Goal: Understand process/instructions: Learn how to perform a task or action

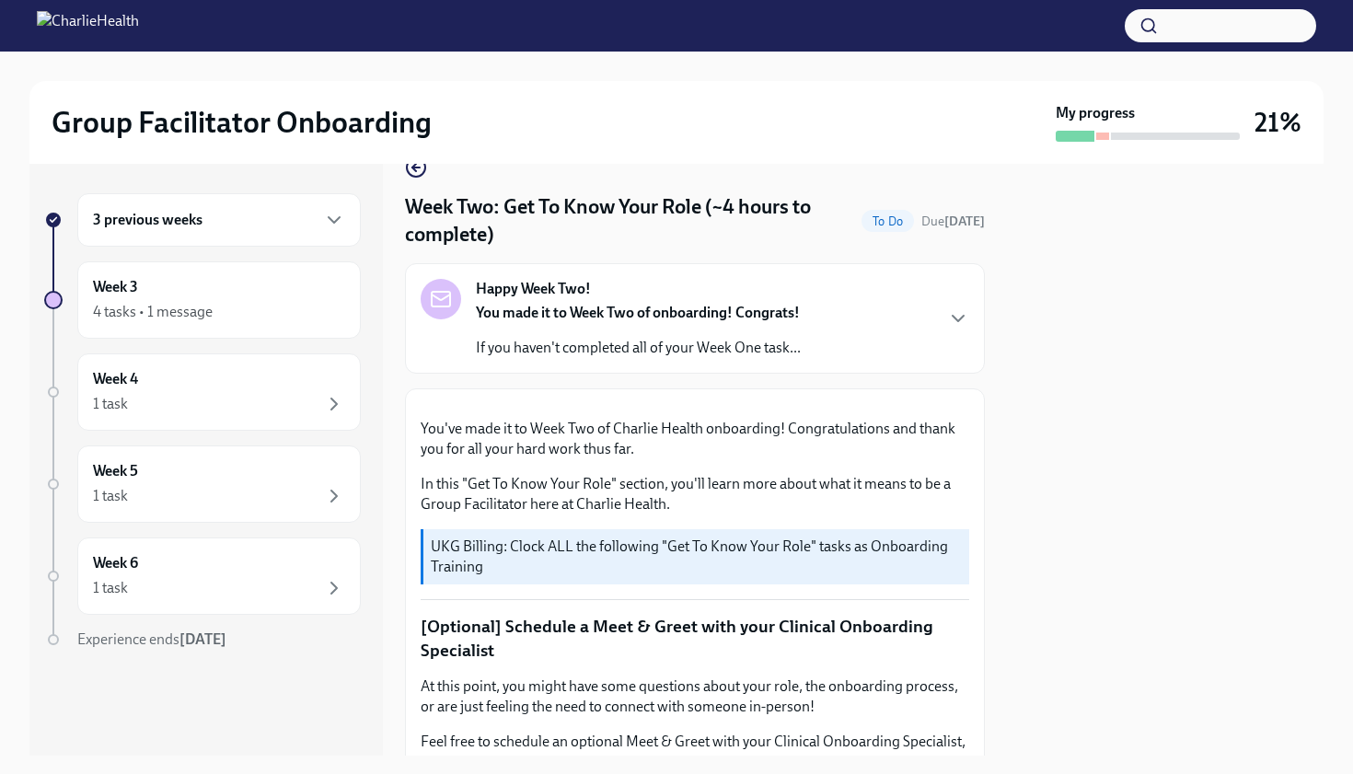
scroll to position [74, 0]
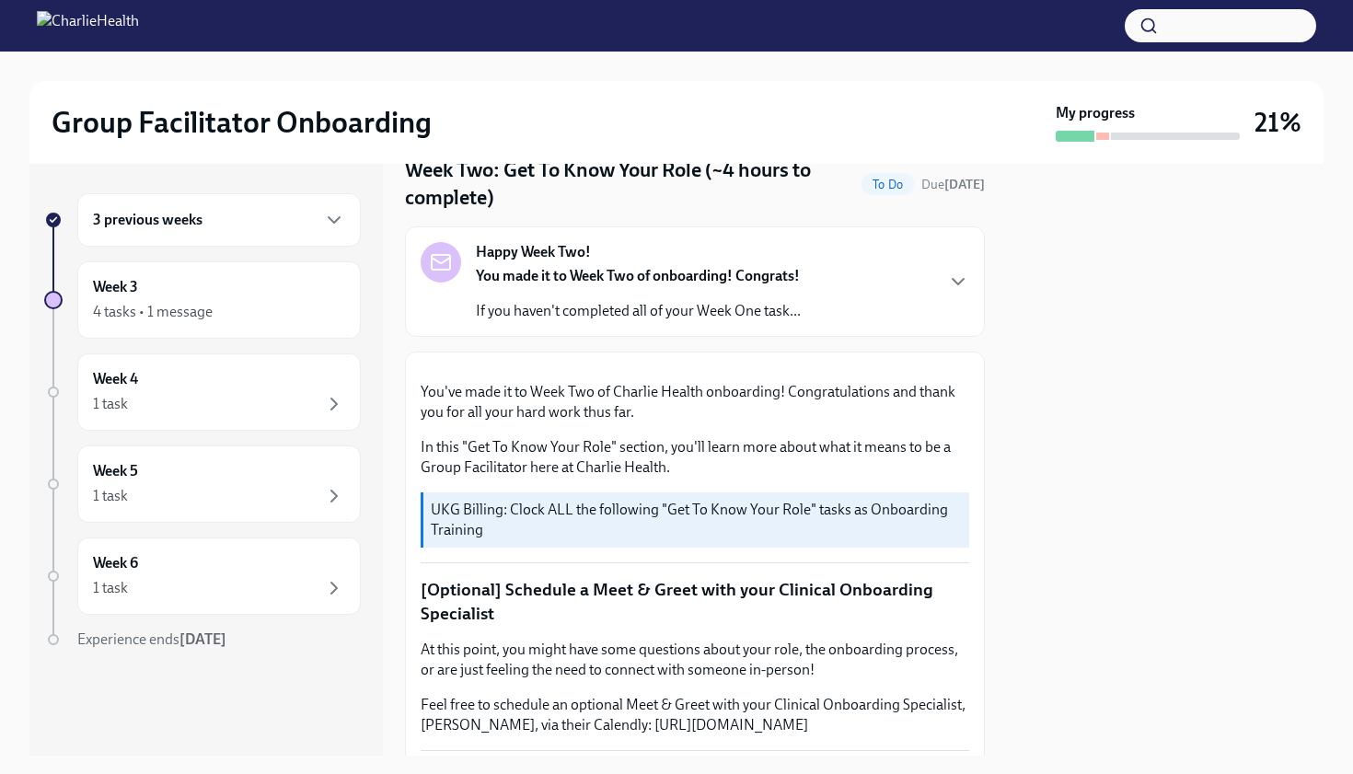
click at [959, 281] on icon "button" at bounding box center [958, 282] width 22 height 22
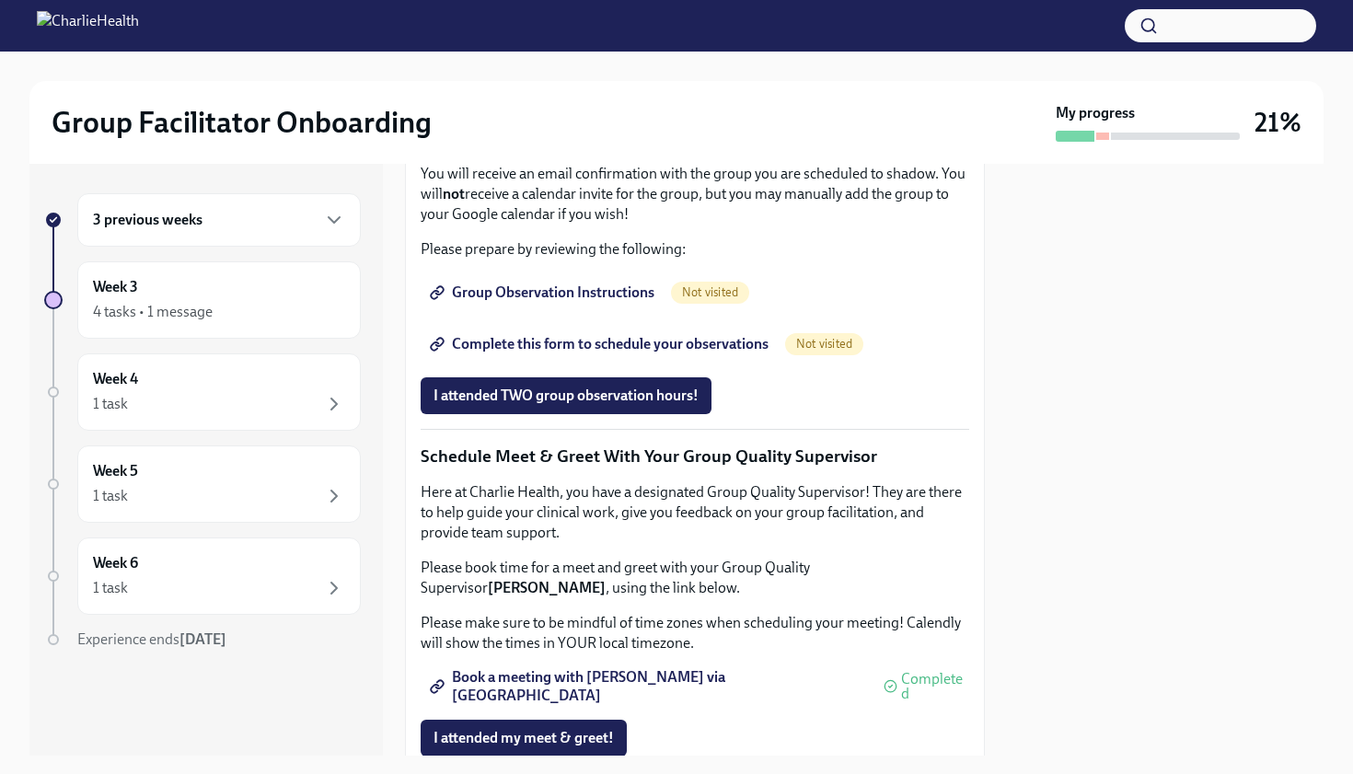
scroll to position [1583, 0]
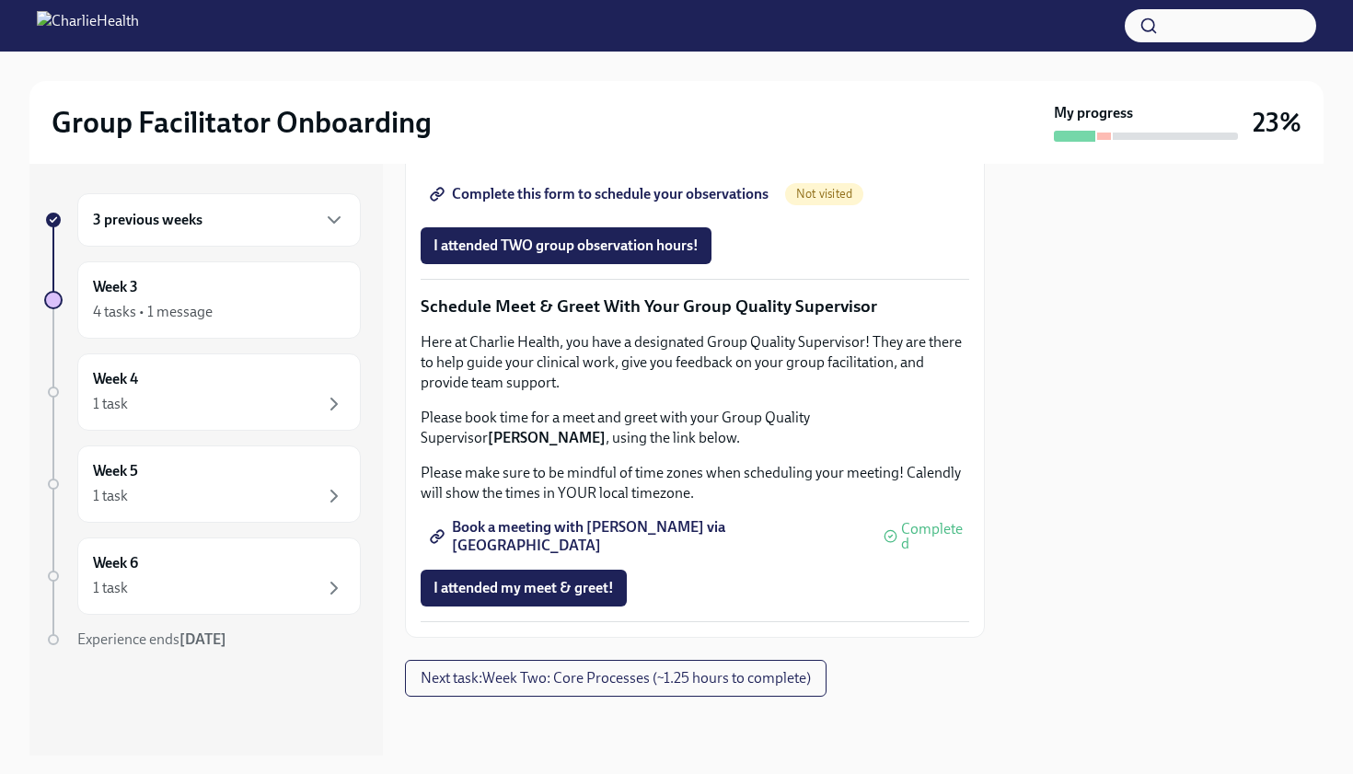
scroll to position [1878, 0]
click at [637, 152] on span "Group Observation Instructions" at bounding box center [544, 142] width 221 height 18
click at [544, 203] on span "Complete this form to schedule your observations" at bounding box center [601, 194] width 335 height 18
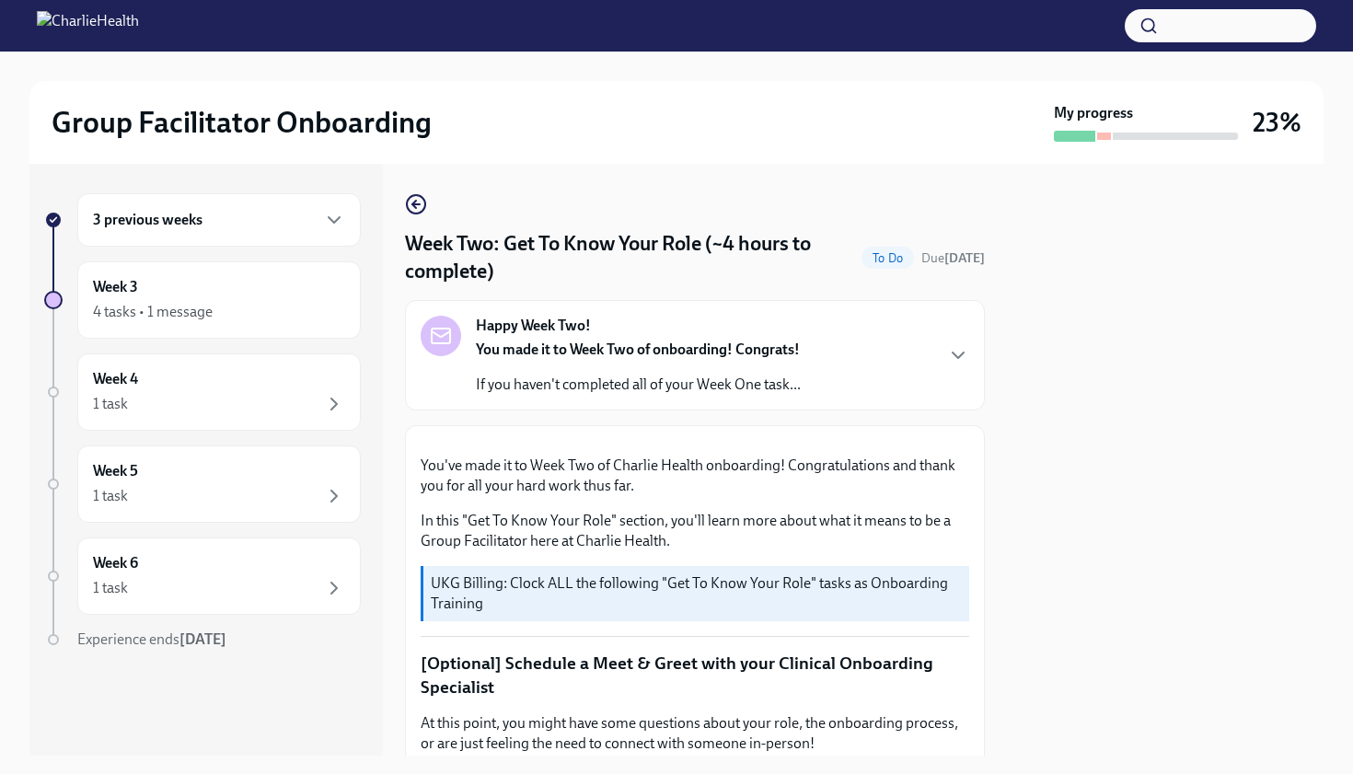
click at [1004, 260] on div "3 previous weeks Week 3 4 tasks • 1 message Week 4 1 task Week 5 1 task Week 6 …" at bounding box center [676, 460] width 1294 height 592
click at [1021, 321] on div at bounding box center [1165, 460] width 317 height 592
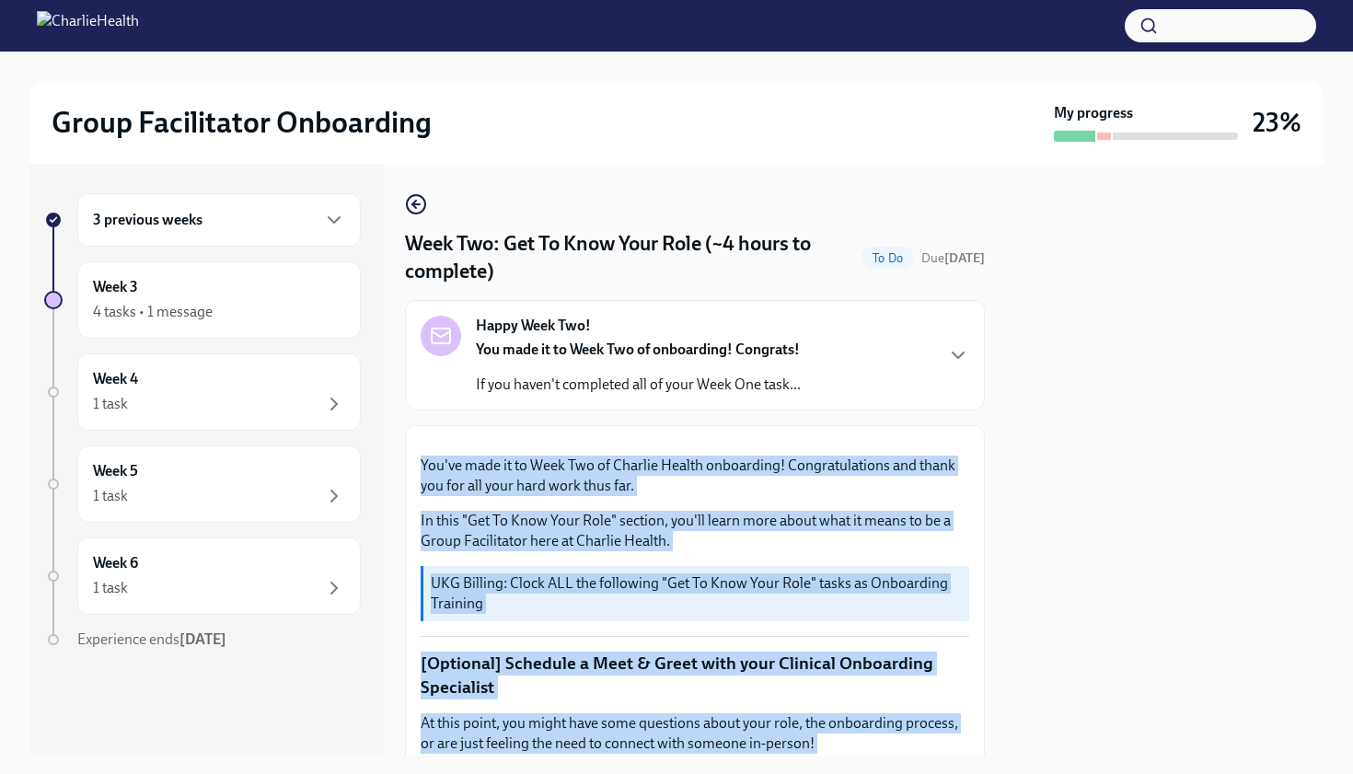
drag, startPoint x: 995, startPoint y: 403, endPoint x: 997, endPoint y: 763, distance: 359.9
click at [1000, 767] on div "Group Facilitator Onboarding My progress 23% 3 previous weeks Week 3 4 tasks • …" at bounding box center [676, 387] width 1353 height 774
click at [991, 710] on div "3 previous weeks Week 3 4 tasks • 1 message Week 4 1 task Week 5 1 task Week 6 …" at bounding box center [676, 460] width 1294 height 592
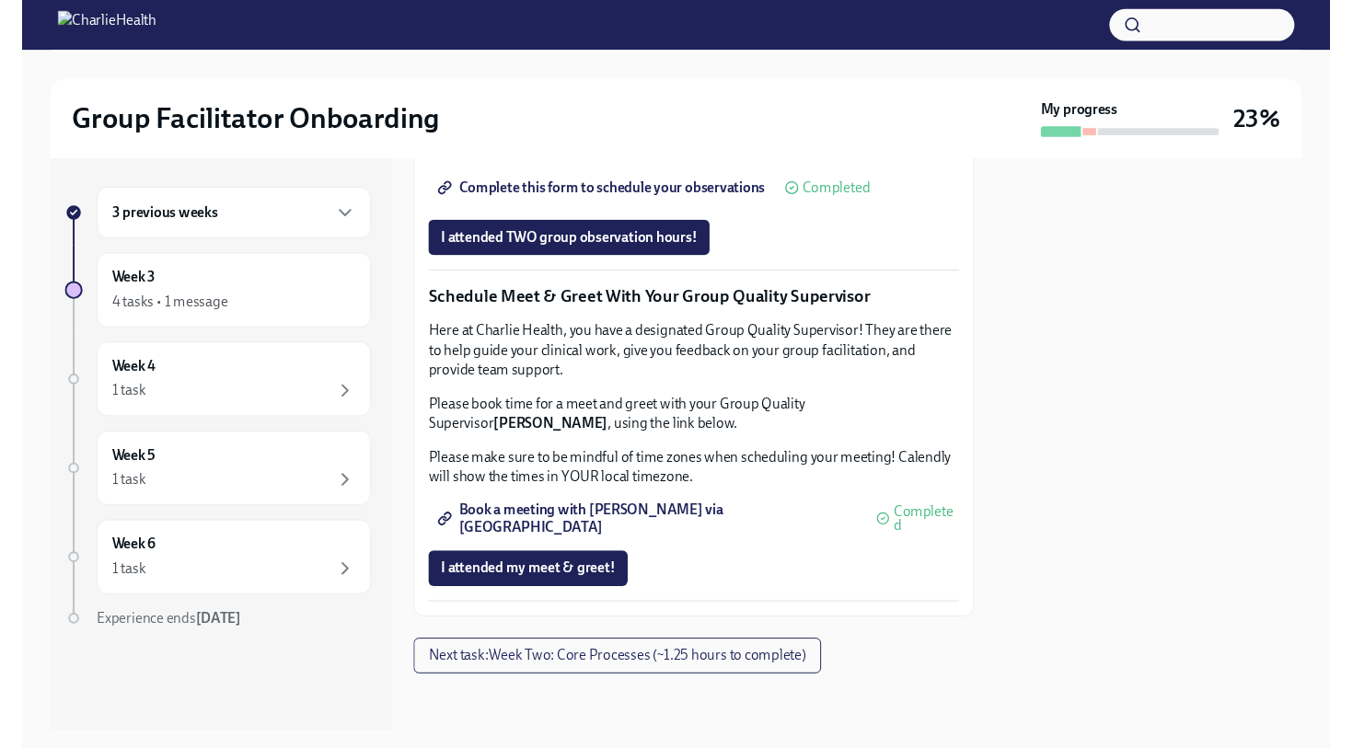
scroll to position [1436, 0]
